Goal: Transaction & Acquisition: Purchase product/service

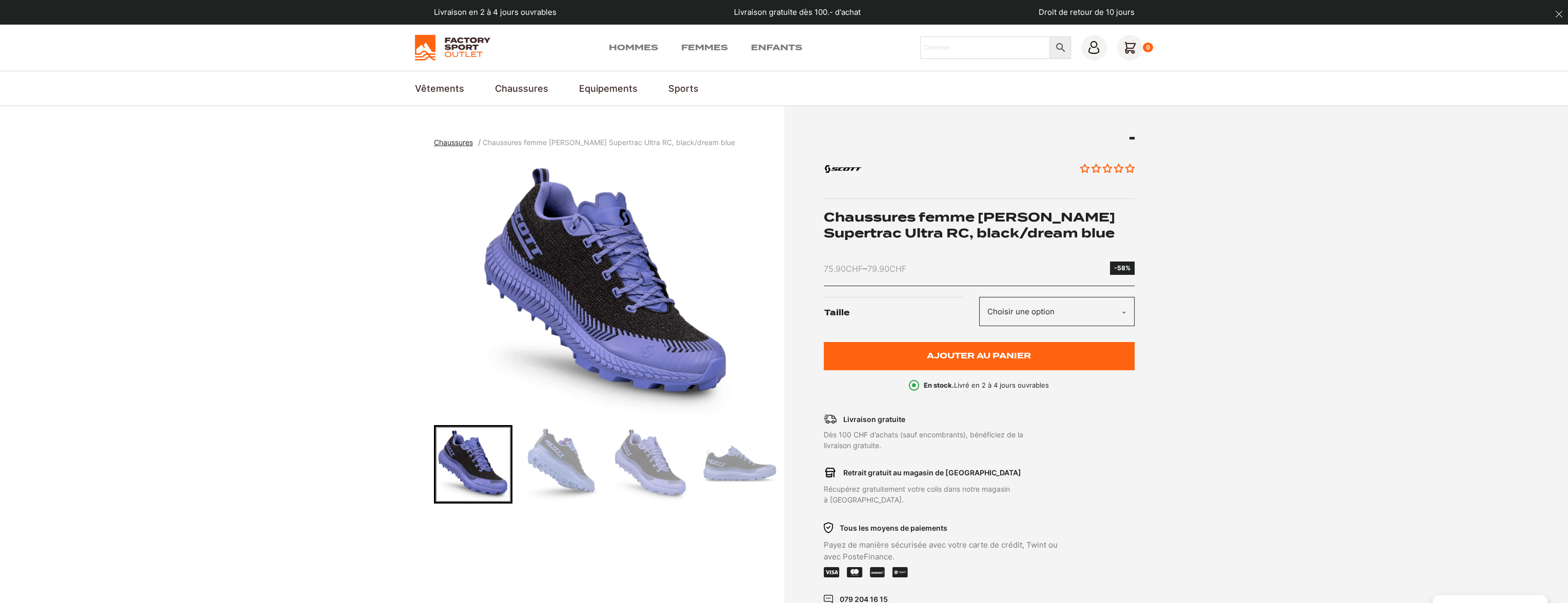
click at [1050, 312] on select "Choisir une option 36.5 37.5 38 38.5 39 40.5" at bounding box center [1056, 311] width 155 height 29
click at [1237, 225] on section "Chaussures Chaussures femme SCOTT Supertrac Ultra RC, black/dream blue" at bounding box center [784, 385] width 1568 height 558
click at [637, 44] on link "Hommes" at bounding box center [633, 48] width 49 height 13
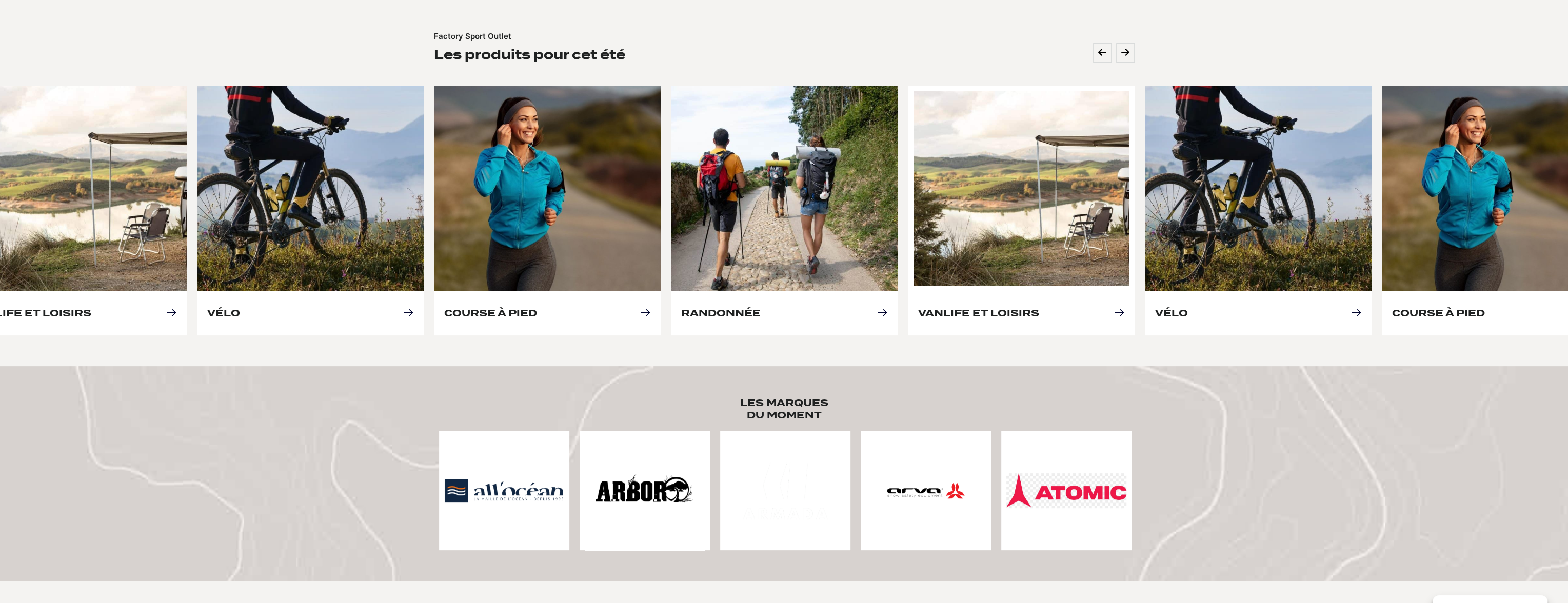
scroll to position [462, 0]
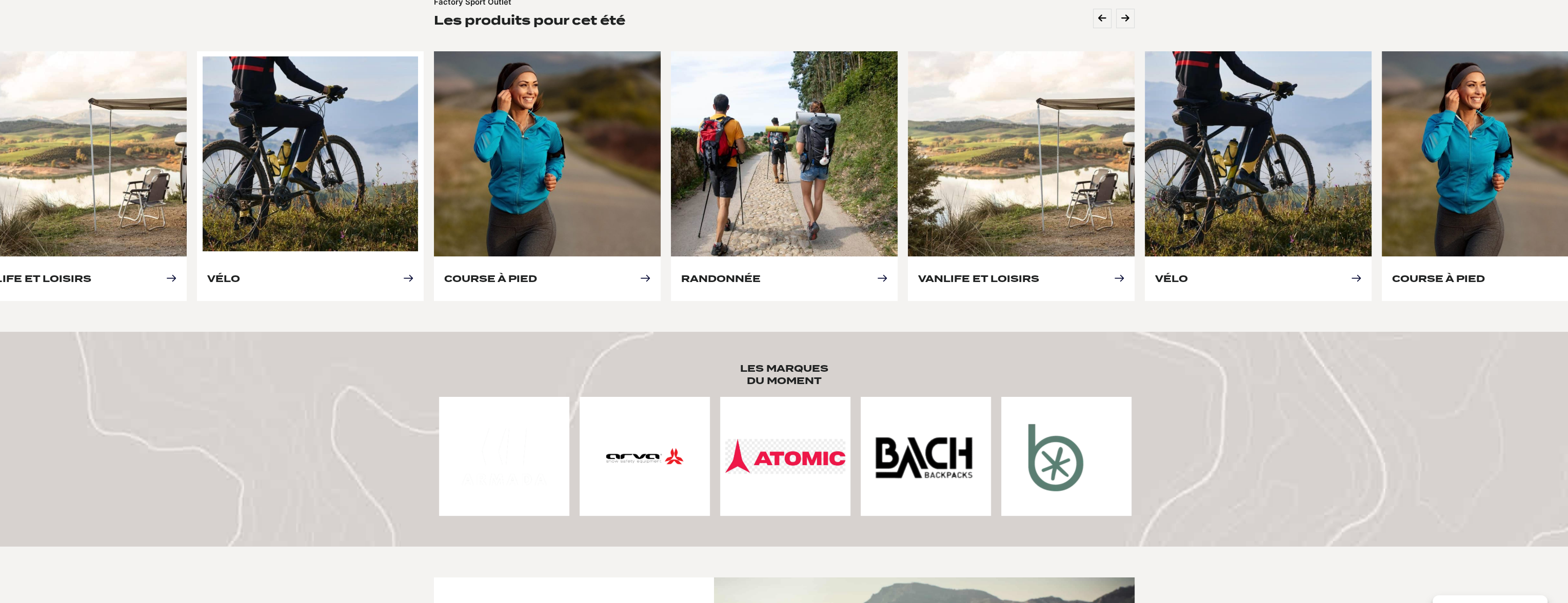
click at [240, 274] on link "Vélo" at bounding box center [224, 279] width 33 height 10
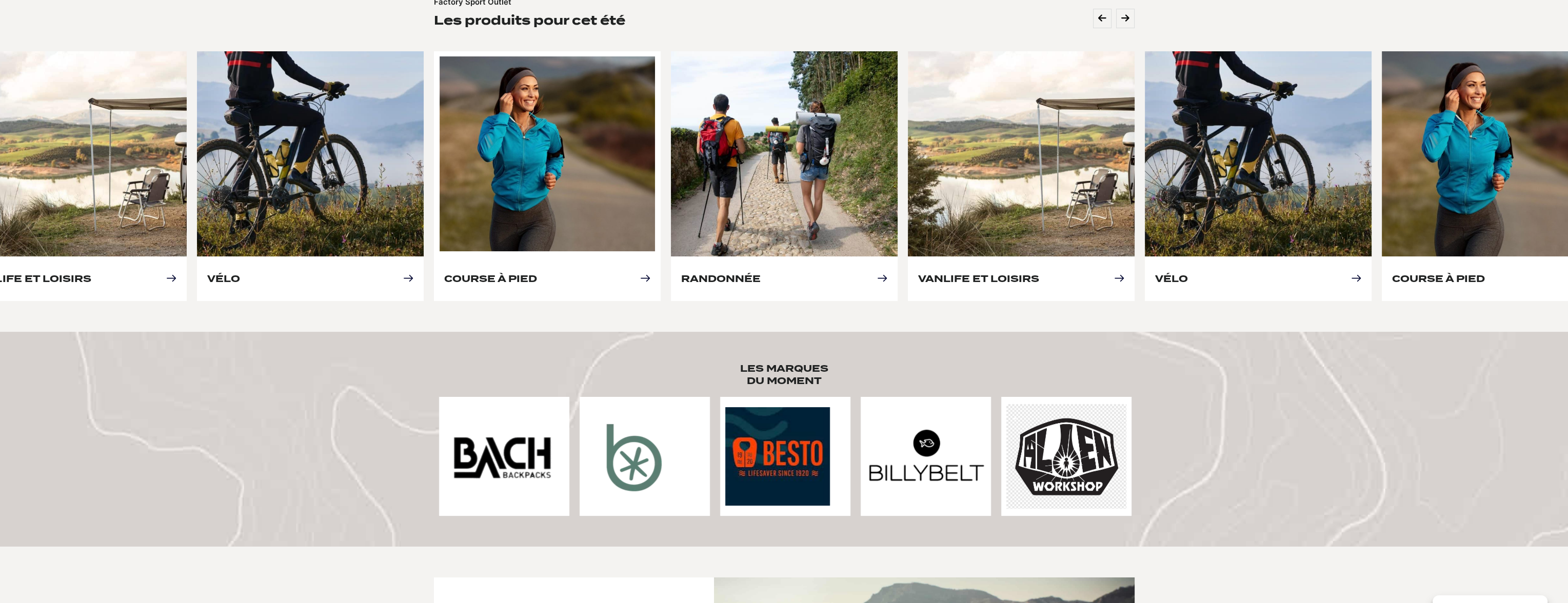
click at [537, 274] on link "Course à pied" at bounding box center [490, 279] width 93 height 10
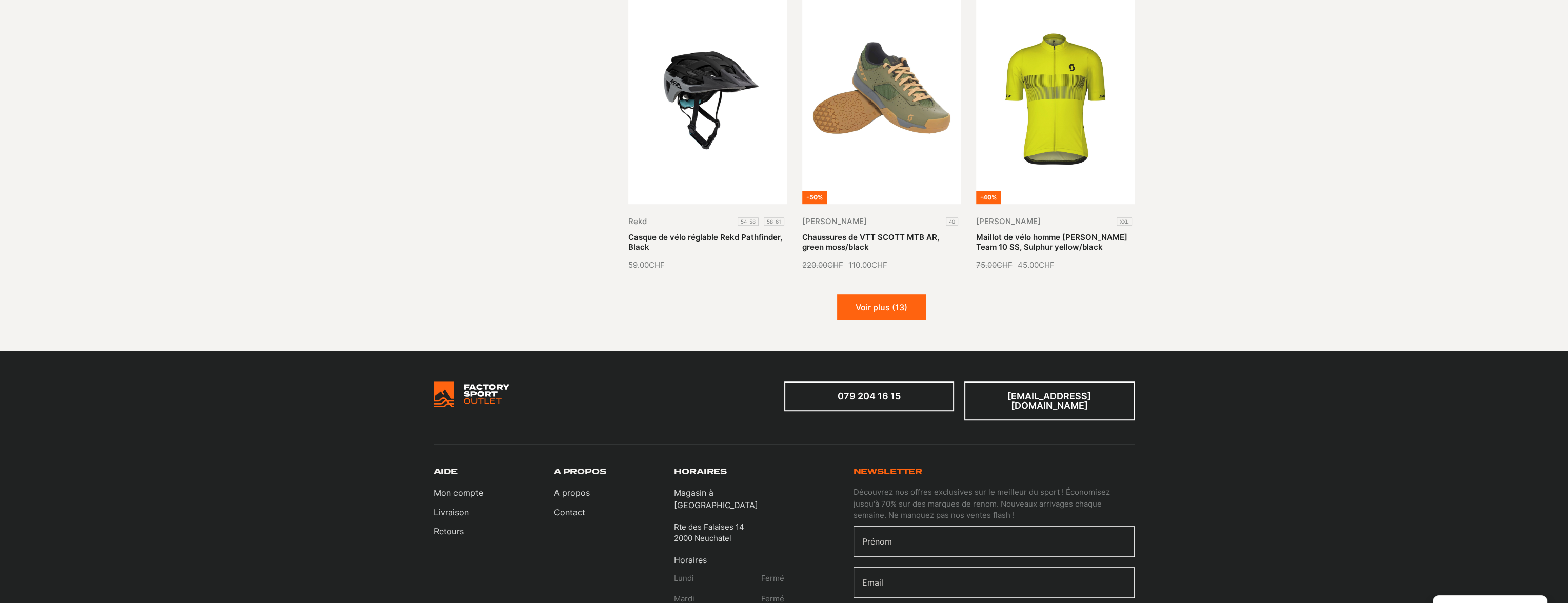
scroll to position [1179, 0]
click at [869, 307] on button "Voir plus (13)" at bounding box center [881, 308] width 89 height 25
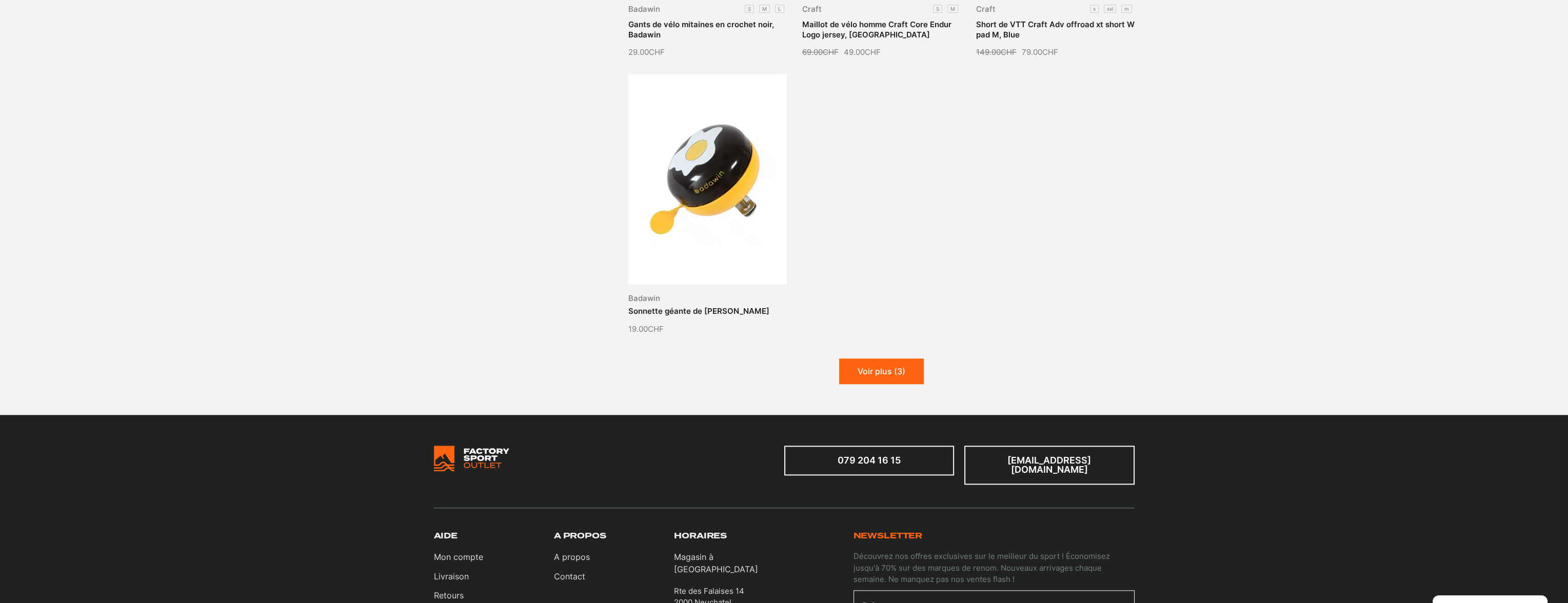
scroll to position [2307, 0]
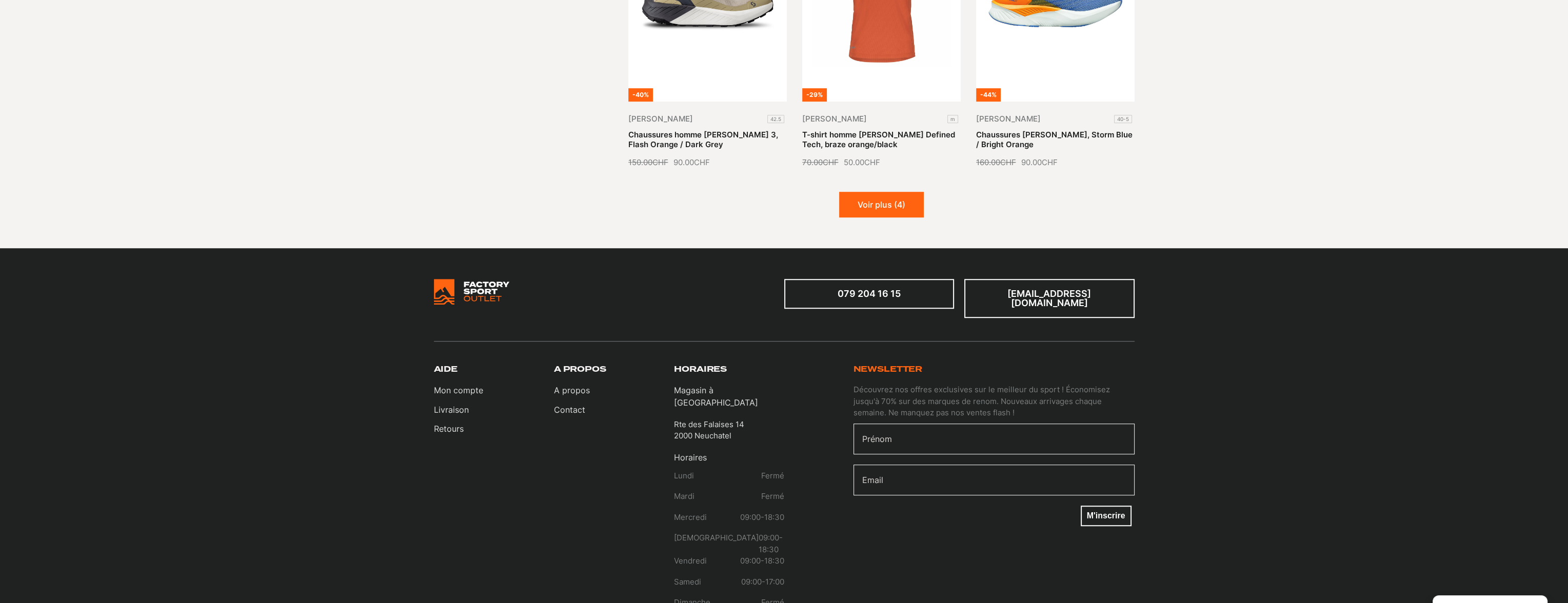
scroll to position [1384, 0]
